Goal: Navigation & Orientation: Understand site structure

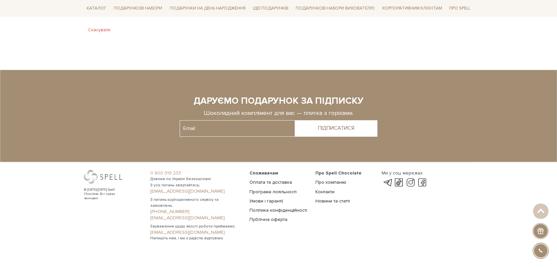
scroll to position [397, 0]
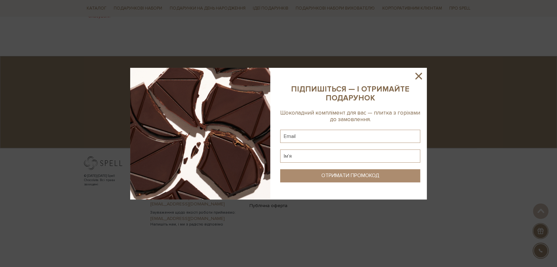
click at [417, 71] on icon at bounding box center [418, 76] width 11 height 11
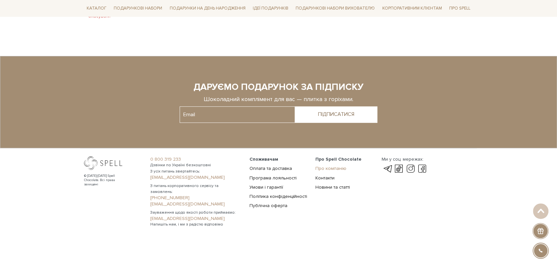
click at [326, 171] on link "Про компанію" at bounding box center [330, 169] width 31 height 6
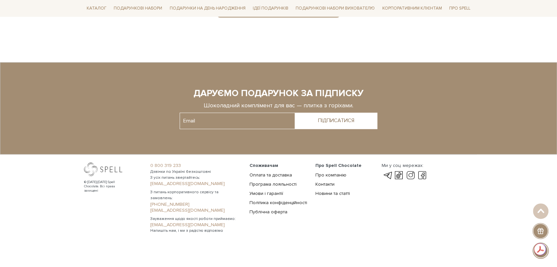
scroll to position [504, 0]
click at [266, 193] on link "Умови і гарантії" at bounding box center [267, 194] width 34 height 6
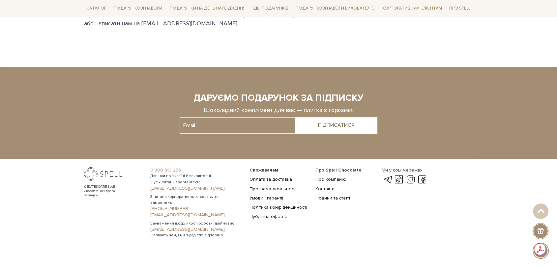
scroll to position [425, 0]
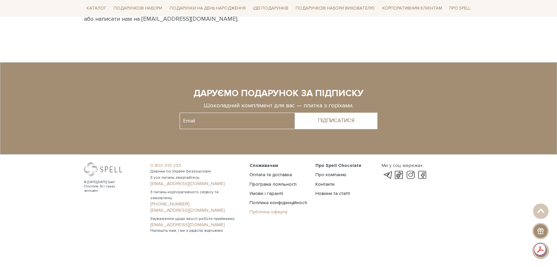
click at [263, 212] on link "Публічна оферта" at bounding box center [269, 212] width 38 height 6
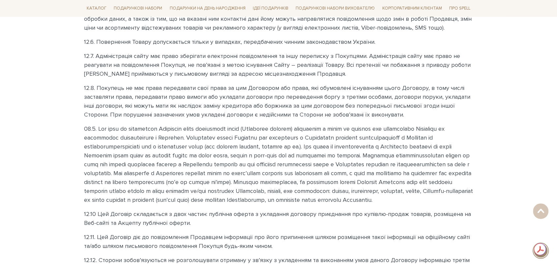
scroll to position [1868, 0]
